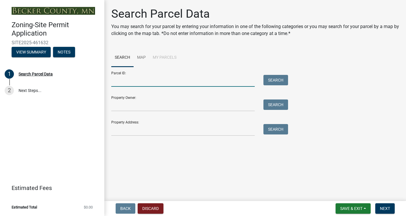
click at [118, 81] on input "Parcel ID:" at bounding box center [182, 81] width 143 height 12
type input "3"
click at [138, 55] on link "Map" at bounding box center [142, 58] width 16 height 19
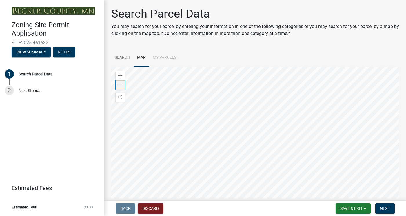
click at [121, 84] on span at bounding box center [120, 85] width 5 height 5
click at [121, 76] on span at bounding box center [120, 76] width 5 height 5
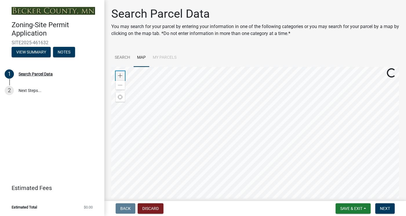
click at [121, 76] on span at bounding box center [120, 76] width 5 height 5
click at [194, 102] on div at bounding box center [255, 139] width 288 height 145
click at [194, 70] on div at bounding box center [255, 139] width 288 height 145
click at [223, 102] on div at bounding box center [255, 139] width 288 height 145
click at [211, 156] on div at bounding box center [255, 139] width 288 height 145
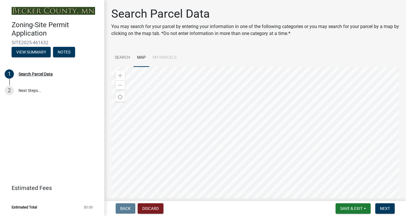
click at [237, 154] on div at bounding box center [255, 139] width 288 height 145
click at [225, 138] on div at bounding box center [255, 139] width 288 height 145
click at [222, 134] on div at bounding box center [255, 139] width 288 height 145
click at [228, 145] on div at bounding box center [255, 139] width 288 height 145
click at [227, 110] on div at bounding box center [255, 139] width 288 height 145
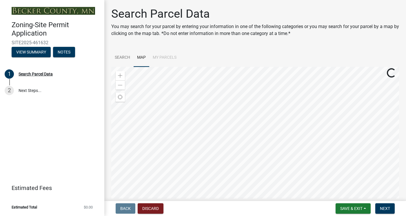
click at [224, 132] on div at bounding box center [255, 139] width 288 height 145
click at [259, 105] on div at bounding box center [255, 139] width 288 height 145
click at [266, 72] on div at bounding box center [255, 139] width 288 height 145
click at [262, 130] on div at bounding box center [255, 139] width 288 height 145
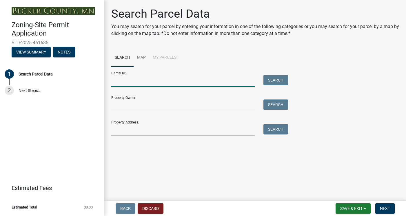
click at [160, 78] on input "Parcel ID:" at bounding box center [182, 81] width 143 height 12
type input "32.0333.000"
click at [278, 81] on button "Search" at bounding box center [275, 80] width 25 height 10
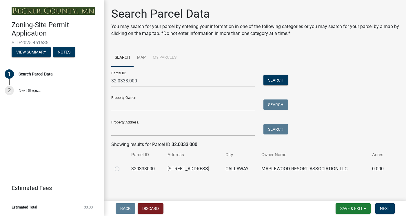
click at [122, 166] on label at bounding box center [122, 166] width 0 height 0
click at [122, 168] on input "radio" at bounding box center [124, 168] width 4 height 4
radio input "true"
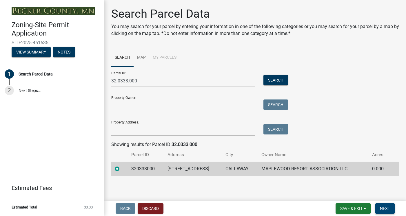
click at [390, 209] on span "Next" at bounding box center [385, 209] width 10 height 5
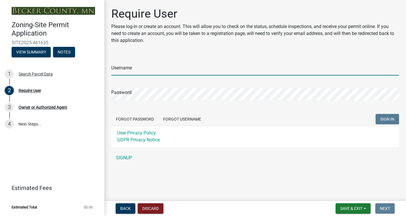
click at [141, 74] on input "Username" at bounding box center [255, 70] width 288 height 12
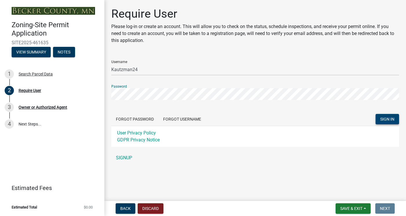
click at [388, 119] on span "SIGN IN" at bounding box center [387, 119] width 14 height 5
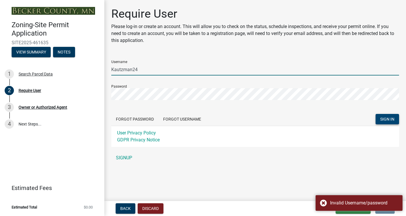
click at [150, 66] on input "Kautzman24" at bounding box center [255, 70] width 288 height 12
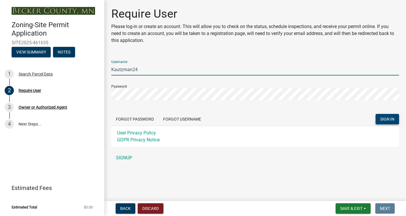
click at [149, 68] on input "Kautzman24" at bounding box center [255, 70] width 288 height 12
type input "K"
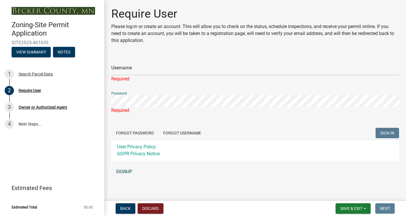
click at [133, 172] on link "SIGNUP" at bounding box center [255, 172] width 288 height 12
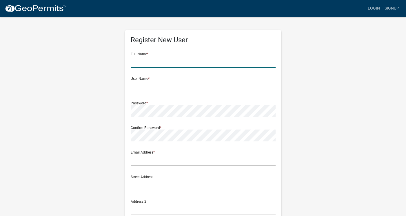
click at [170, 63] on input "text" at bounding box center [203, 62] width 145 height 12
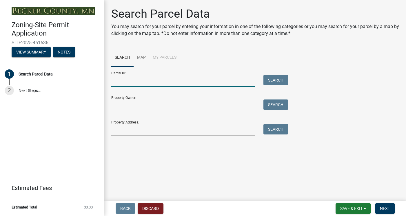
click at [128, 81] on input "Parcel ID:" at bounding box center [182, 81] width 143 height 12
type input "32.0333.000"
click at [280, 82] on button "Search" at bounding box center [275, 80] width 25 height 10
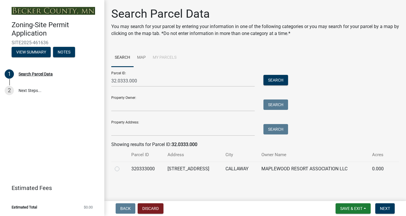
click at [122, 166] on label at bounding box center [122, 166] width 0 height 0
click at [122, 169] on input "radio" at bounding box center [124, 168] width 4 height 4
radio input "true"
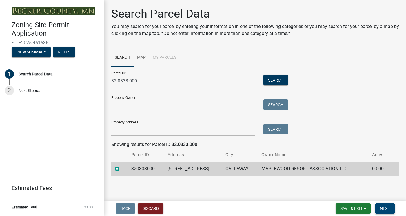
click at [386, 207] on span "Next" at bounding box center [385, 209] width 10 height 5
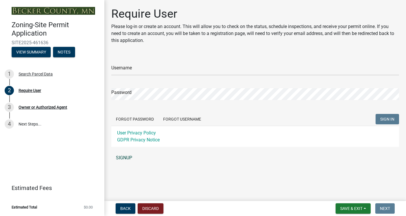
click at [123, 158] on link "SIGNUP" at bounding box center [255, 158] width 288 height 12
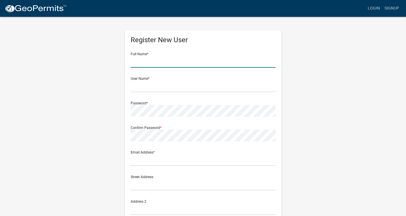
click at [137, 63] on input "text" at bounding box center [203, 62] width 145 height 12
type input "Melissa"
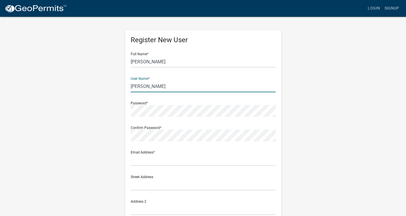
type input "[PERSON_NAME]"
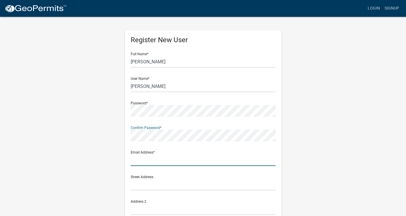
click at [152, 158] on input "text" at bounding box center [203, 160] width 145 height 12
type input "missykautzman@gmail.com"
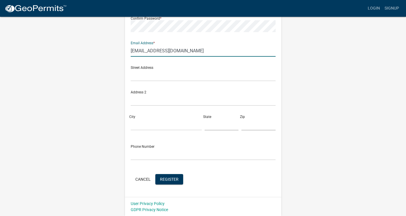
scroll to position [110, 0]
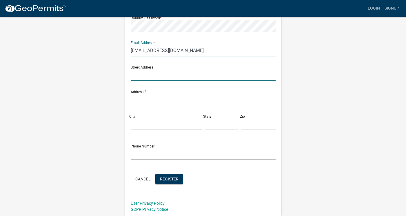
click at [159, 74] on input "text" at bounding box center [203, 75] width 145 height 12
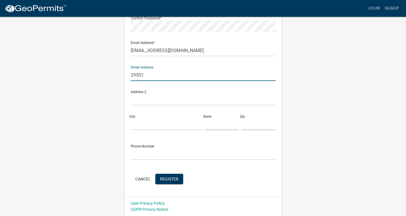
type input "29501 Maplewood Road"
type input "Callaway"
type input "Minnesota"
type input "56521"
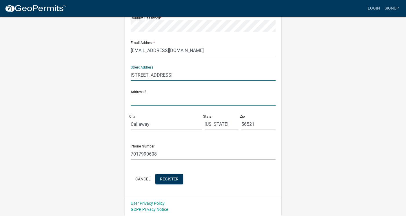
click at [148, 101] on input "text" at bounding box center [203, 100] width 145 height 12
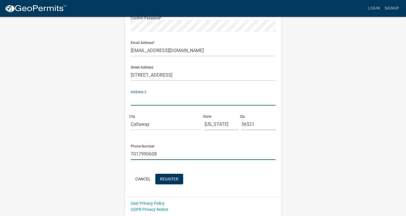
click at [164, 154] on input "7017990608" at bounding box center [203, 154] width 145 height 12
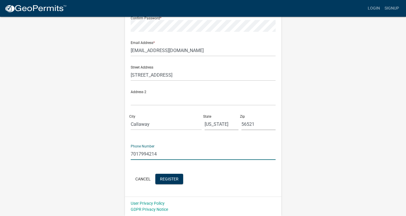
type input "7017994214"
click at [103, 143] on div "Register New User Full Name * Melissa User Name * Kautzman Password * Confirm P…" at bounding box center [203, 61] width 330 height 310
click at [176, 180] on span "Register" at bounding box center [169, 179] width 19 height 5
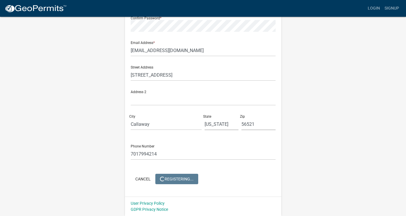
scroll to position [0, 0]
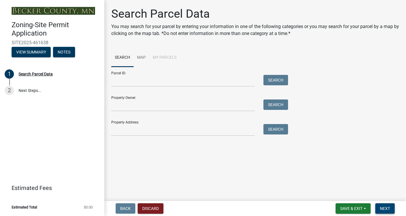
click at [384, 211] on span "Next" at bounding box center [385, 209] width 10 height 5
